Goal: Check status: Check status

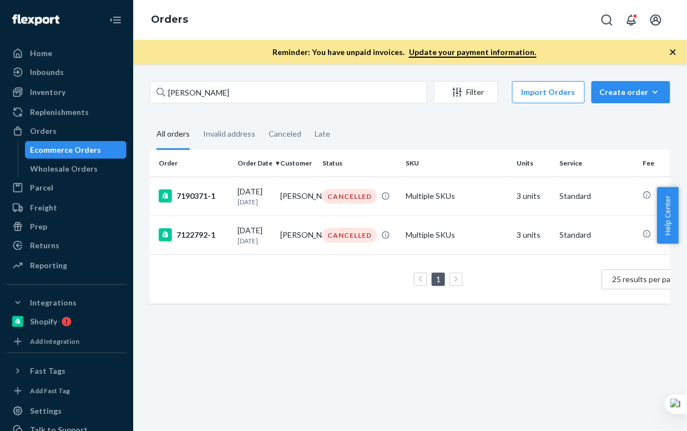
scroll to position [58, 0]
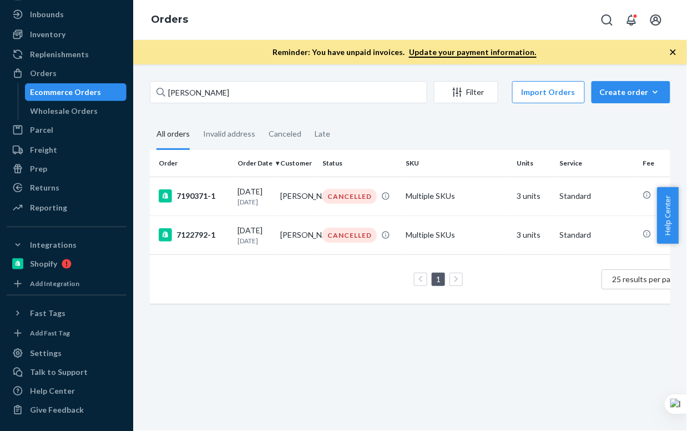
click at [218, 90] on input "[PERSON_NAME]" at bounding box center [289, 92] width 278 height 22
drag, startPoint x: 230, startPoint y: 91, endPoint x: 129, endPoint y: 92, distance: 100.5
click at [129, 92] on div "Home Inbounds Shipping Plans Problems Inventory Products Branded Packaging Repl…" at bounding box center [343, 215] width 687 height 431
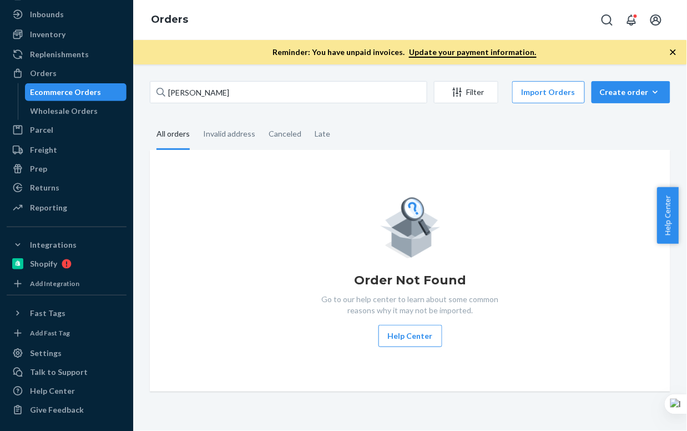
type input "[PERSON_NAME]"
click at [64, 38] on div "Inventory" at bounding box center [67, 35] width 118 height 16
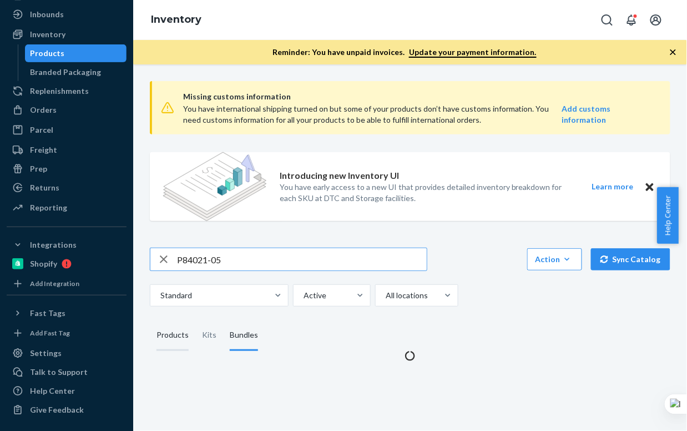
type input "P84021-05"
click at [174, 327] on div "Products" at bounding box center [173, 335] width 32 height 31
click at [150, 320] on input "Products" at bounding box center [150, 320] width 0 height 0
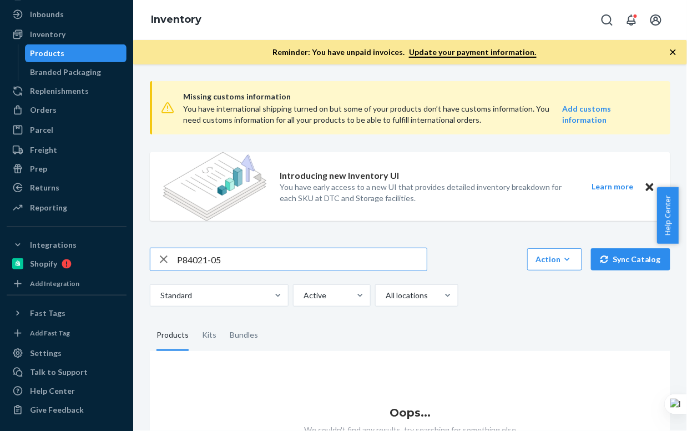
click at [239, 258] on input "P84021-05" at bounding box center [302, 259] width 250 height 22
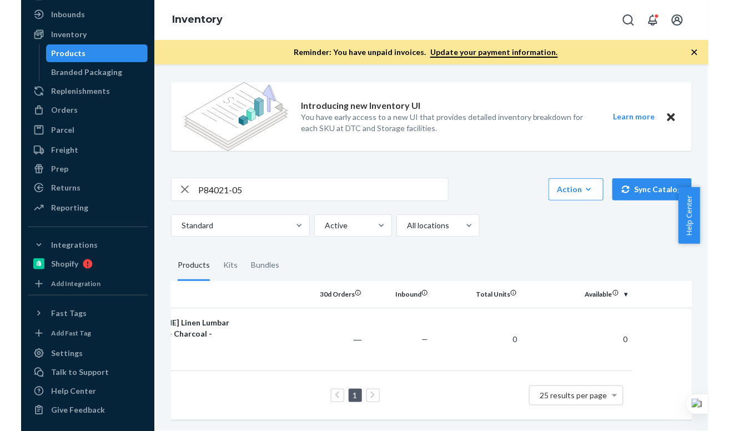
scroll to position [0, 98]
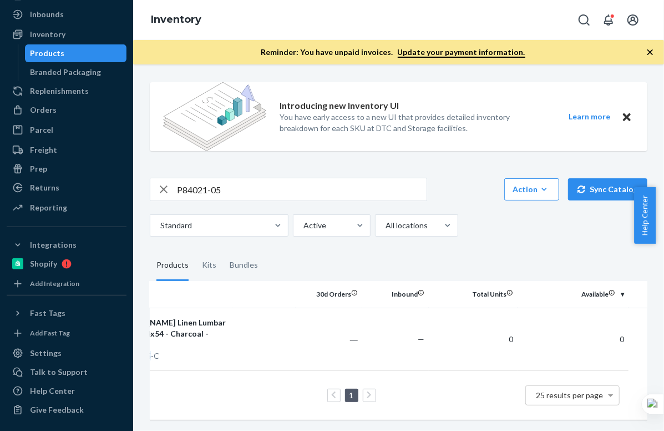
click at [664, 152] on div at bounding box center [664, 215] width 1 height 431
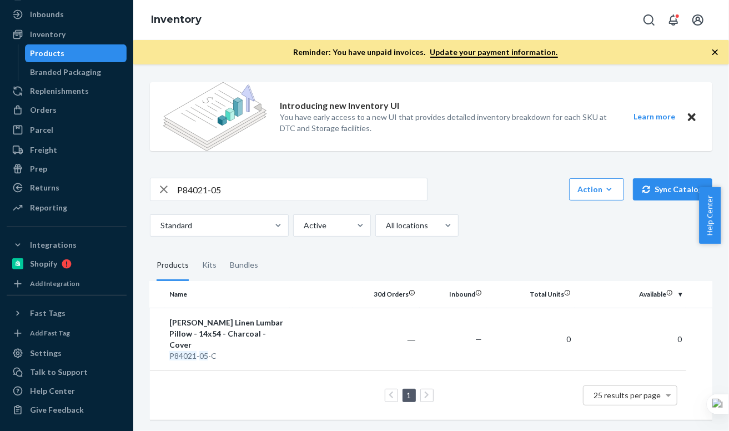
scroll to position [0, 42]
click at [48, 109] on div "Orders" at bounding box center [43, 109] width 27 height 11
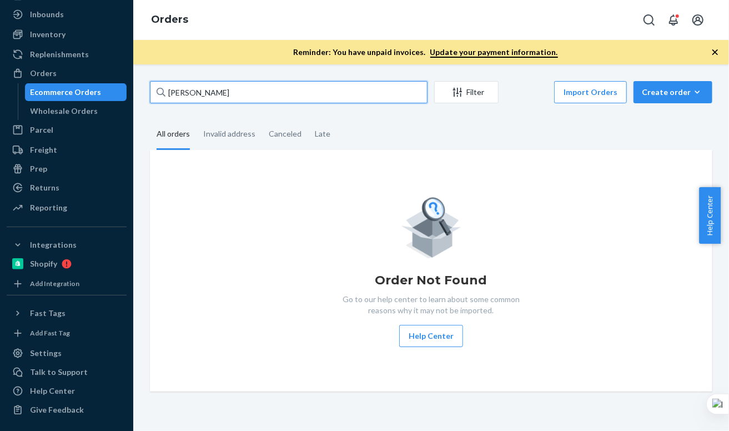
click at [195, 94] on input "[PERSON_NAME]" at bounding box center [289, 92] width 278 height 22
drag, startPoint x: 229, startPoint y: 93, endPoint x: 144, endPoint y: 90, distance: 85.0
click at [144, 90] on div "[PERSON_NAME] Filter Import Orders Create order Ecommerce order Removal order A…" at bounding box center [431, 236] width 579 height 310
paste input "[PERSON_NAME]"
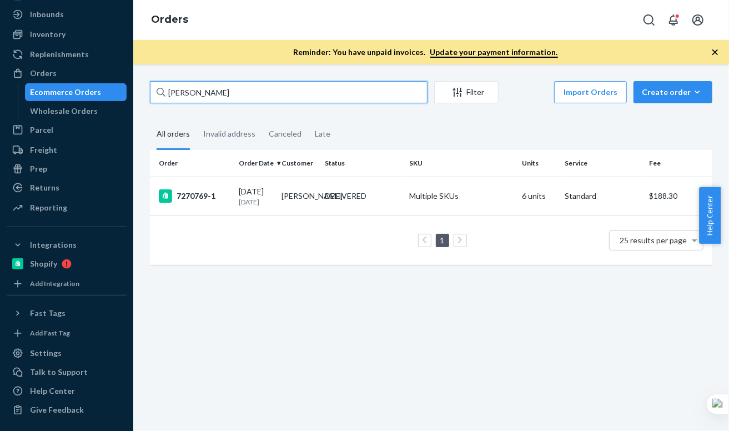
type input "[PERSON_NAME]"
click at [289, 202] on td "[PERSON_NAME]" at bounding box center [299, 196] width 43 height 39
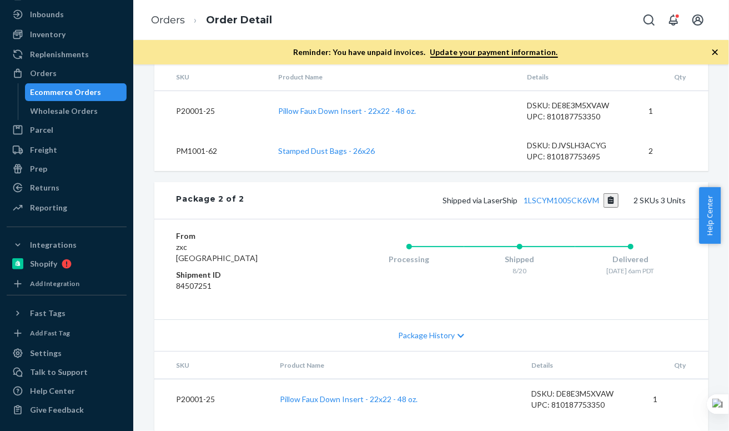
scroll to position [522, 0]
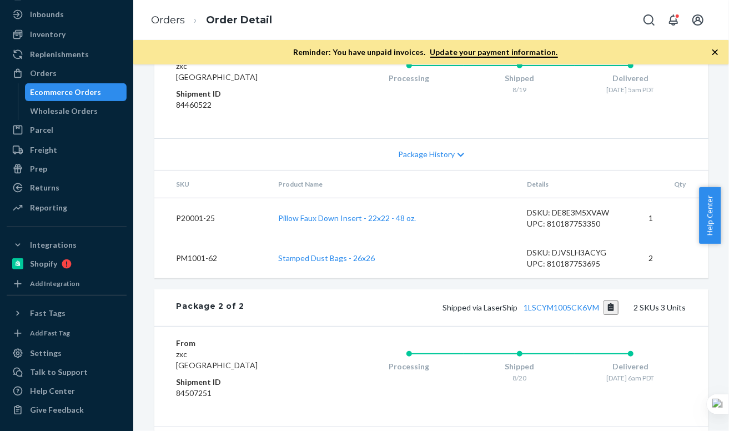
click at [529, 24] on link "1ZJ72R090305061008" at bounding box center [559, 18] width 80 height 9
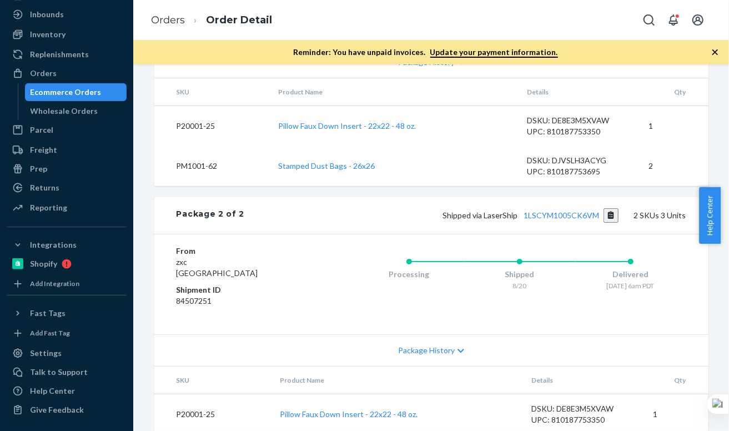
scroll to position [617, 0]
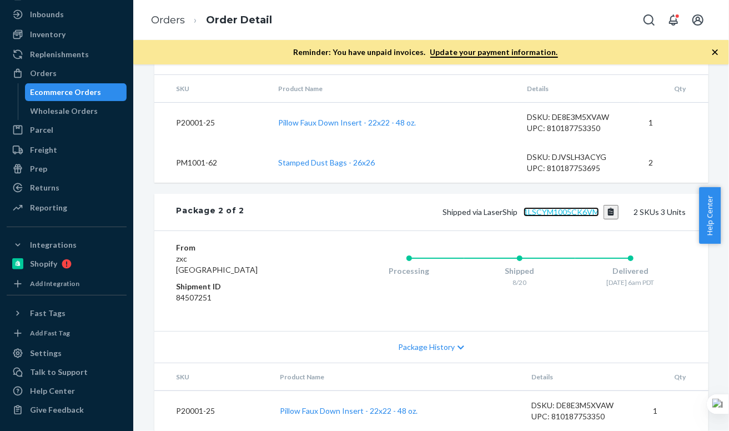
click at [546, 216] on link "1LSCYM1005CK6VM" at bounding box center [560, 211] width 75 height 9
click at [81, 97] on div "Ecommerce Orders" at bounding box center [66, 92] width 71 height 11
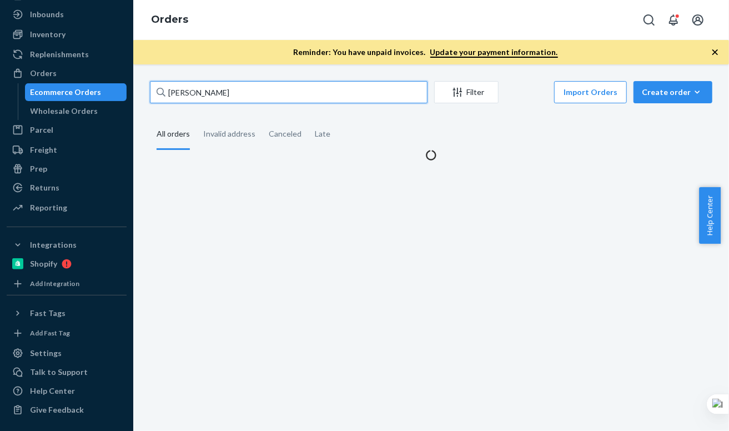
click at [221, 94] on input "[PERSON_NAME]" at bounding box center [289, 92] width 278 height 22
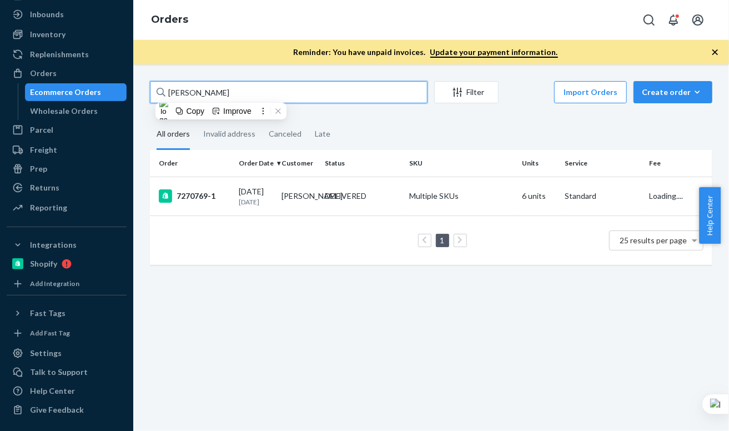
paste input "[PERSON_NAME]"
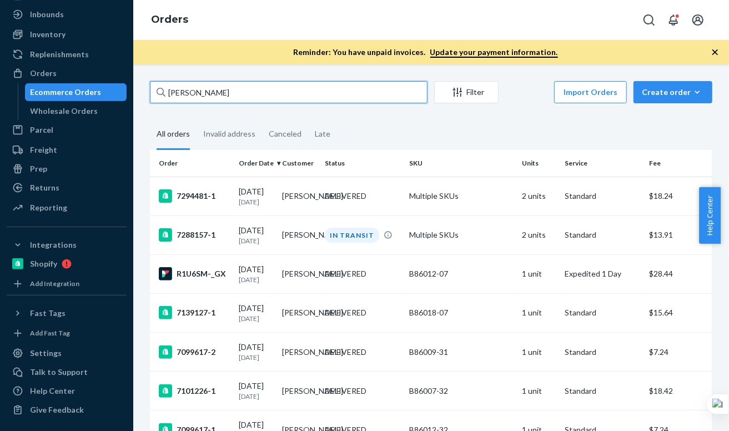
type input "[PERSON_NAME]"
click at [293, 231] on td "[PERSON_NAME]" at bounding box center [299, 234] width 43 height 39
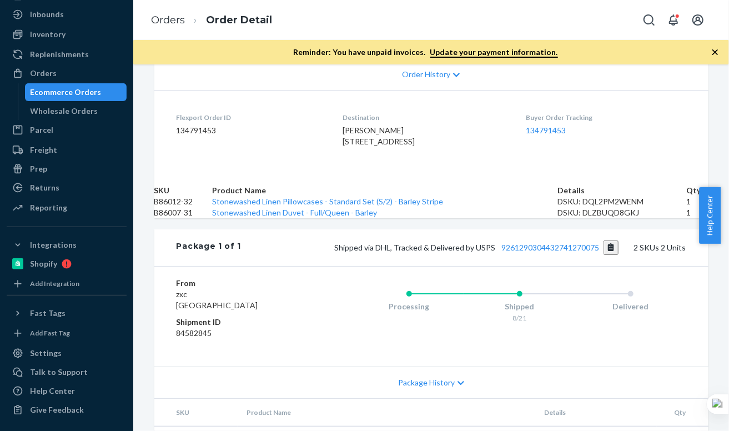
scroll to position [389, 0]
